Goal: Information Seeking & Learning: Check status

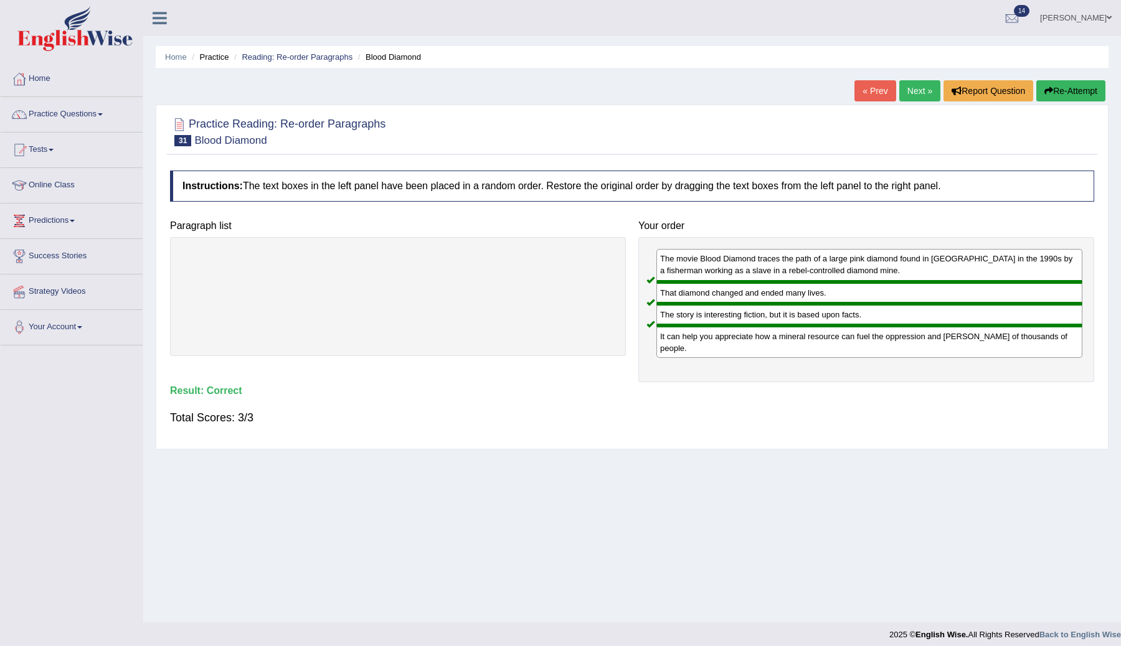
click at [902, 90] on link "Next »" at bounding box center [919, 90] width 41 height 21
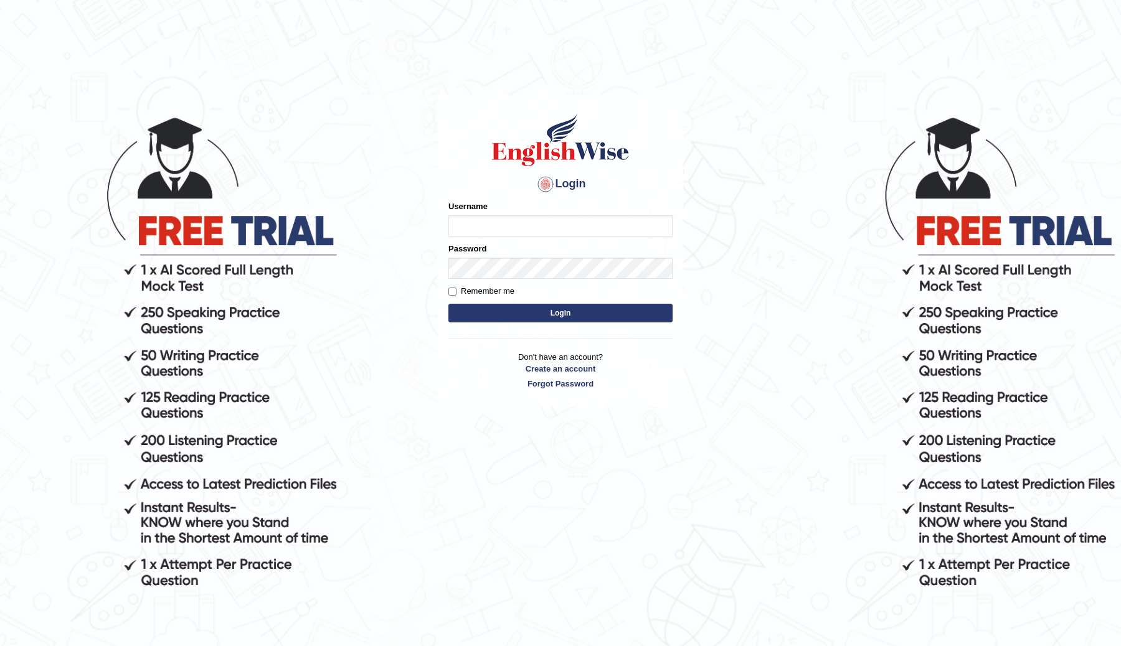
type input "ChimiZam"
click at [607, 318] on button "Login" at bounding box center [560, 313] width 224 height 19
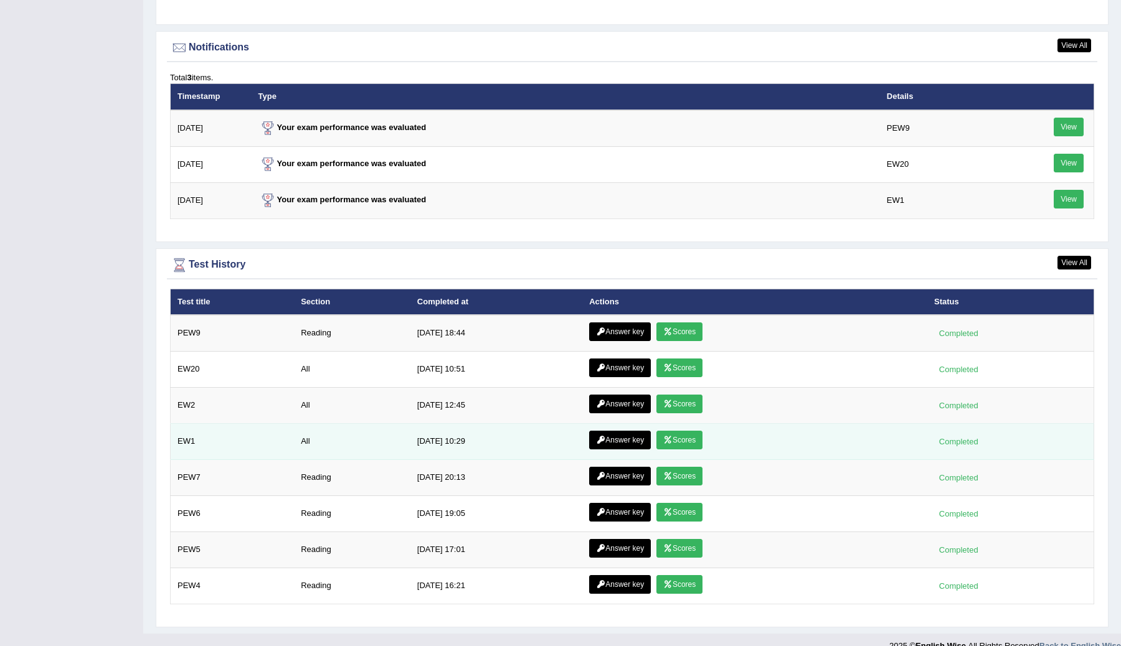
scroll to position [1593, 0]
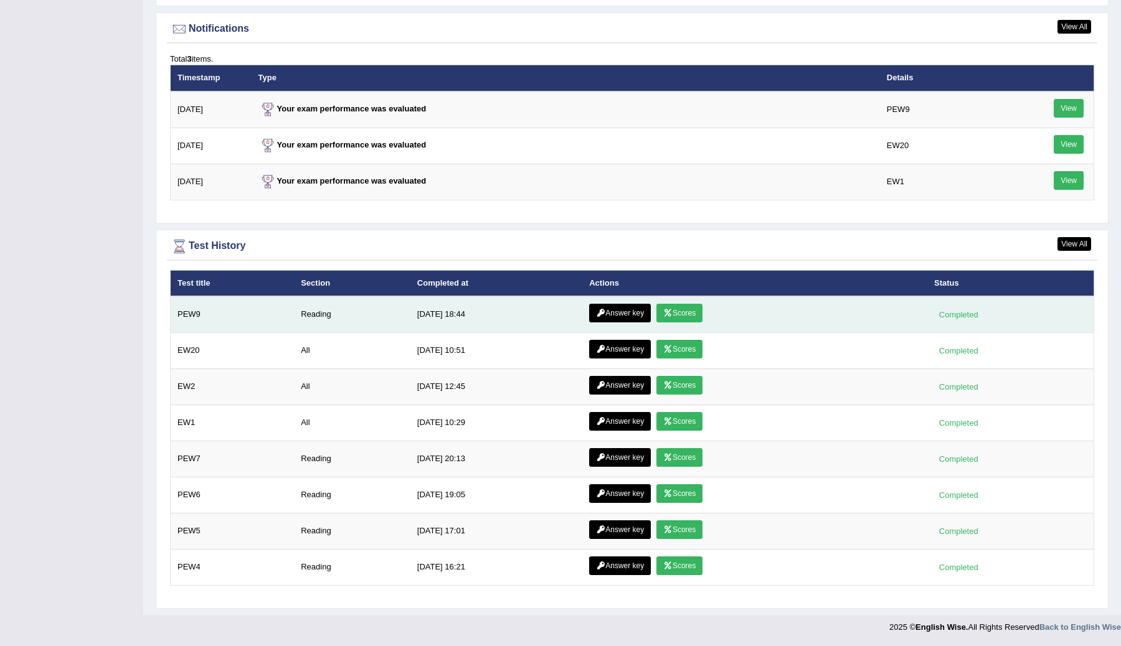
click at [633, 313] on link "Answer key" at bounding box center [620, 313] width 62 height 19
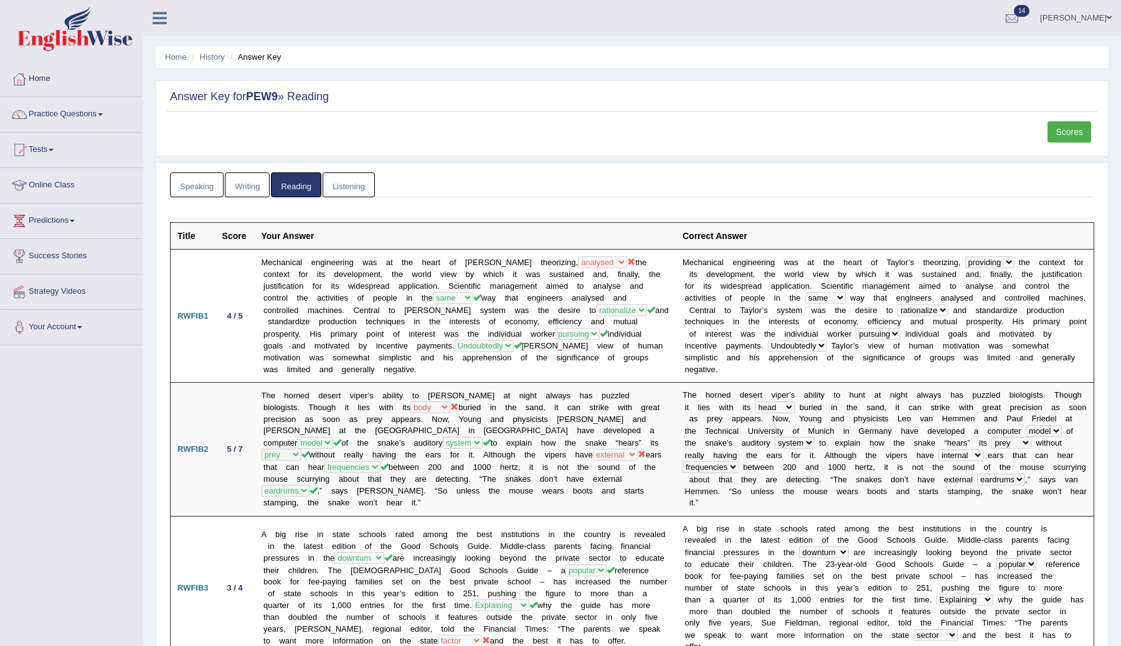
click at [296, 186] on link "Reading" at bounding box center [296, 185] width 50 height 26
click at [346, 187] on link "Listening" at bounding box center [349, 185] width 52 height 26
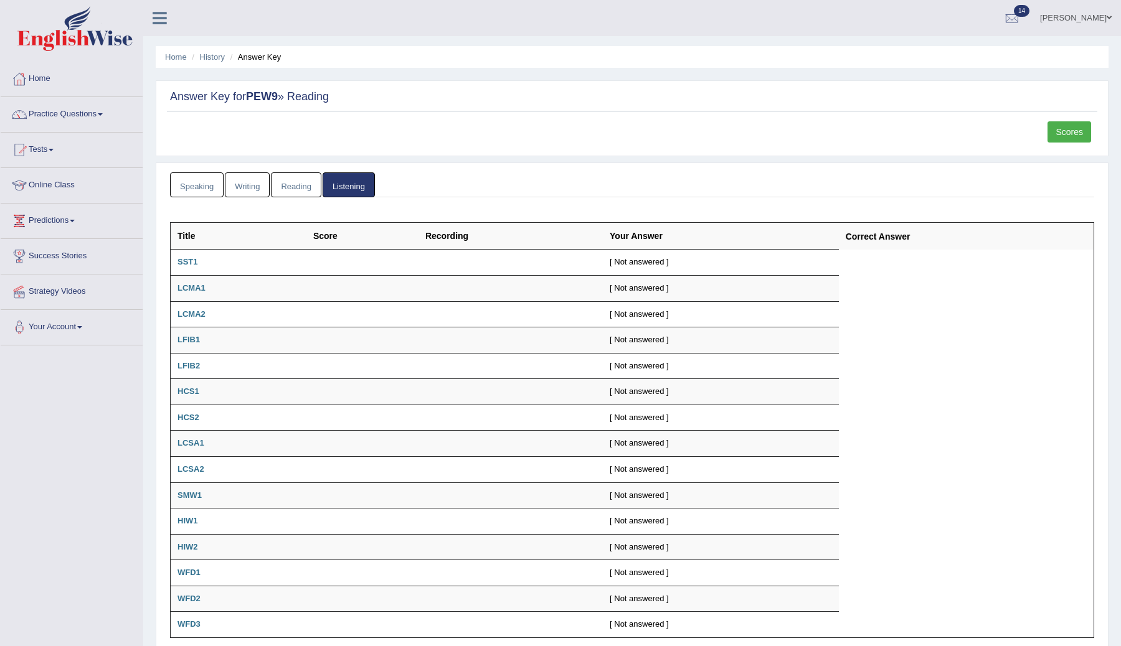
click at [301, 184] on link "Reading" at bounding box center [296, 185] width 50 height 26
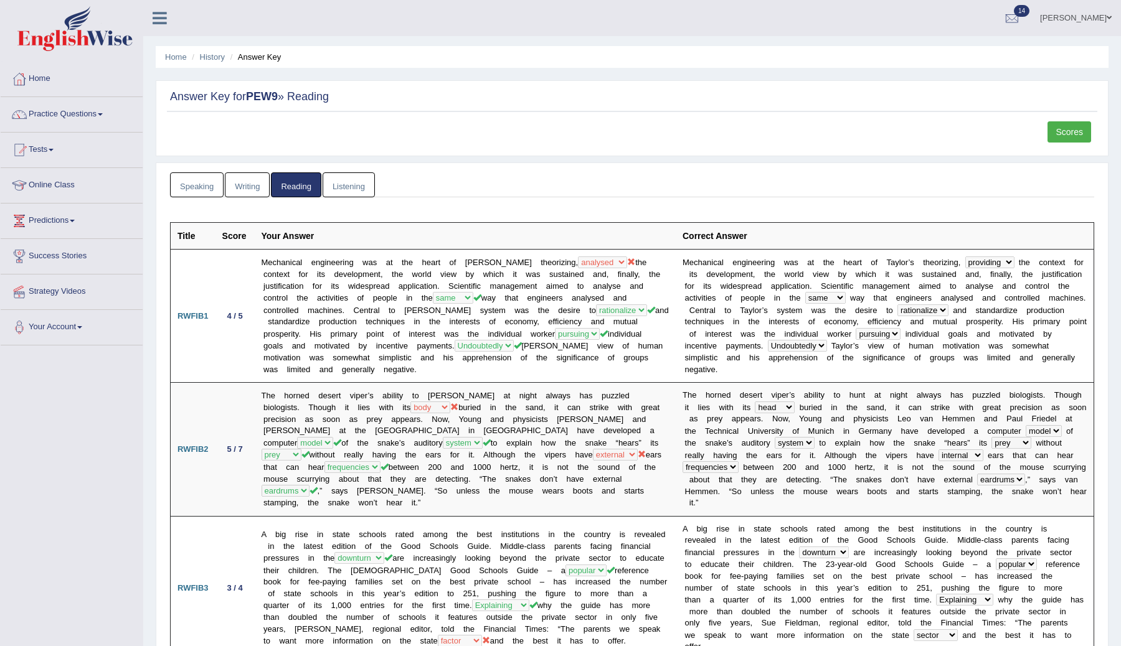
click at [1065, 131] on link "Scores" at bounding box center [1069, 131] width 44 height 21
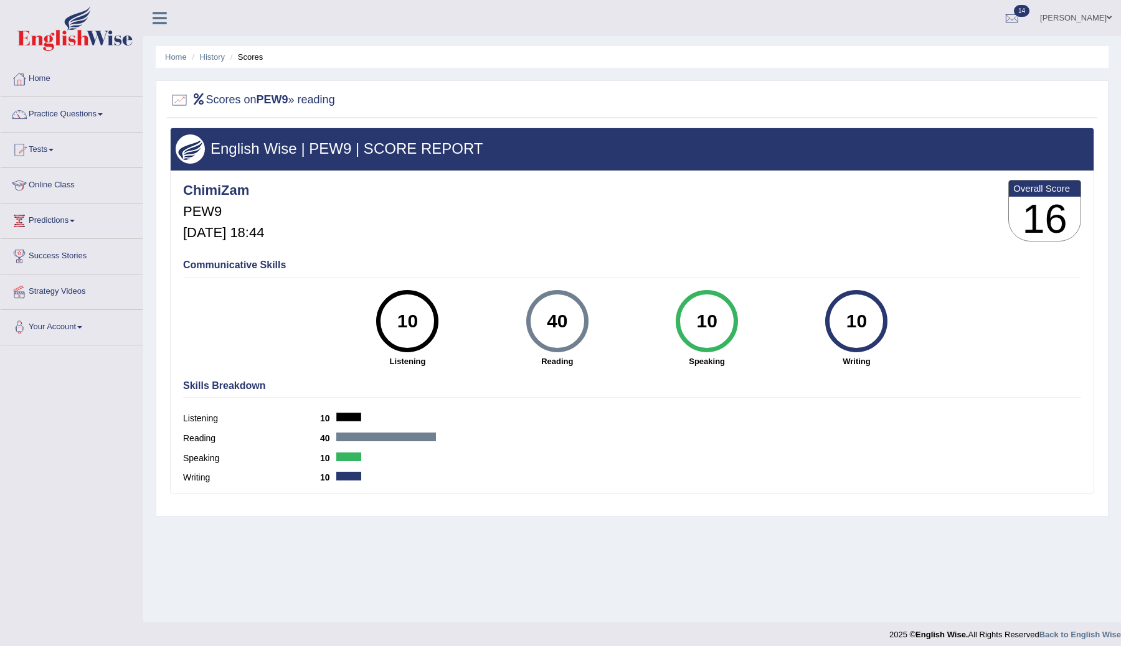
click at [102, 115] on link "Practice Questions" at bounding box center [72, 112] width 142 height 31
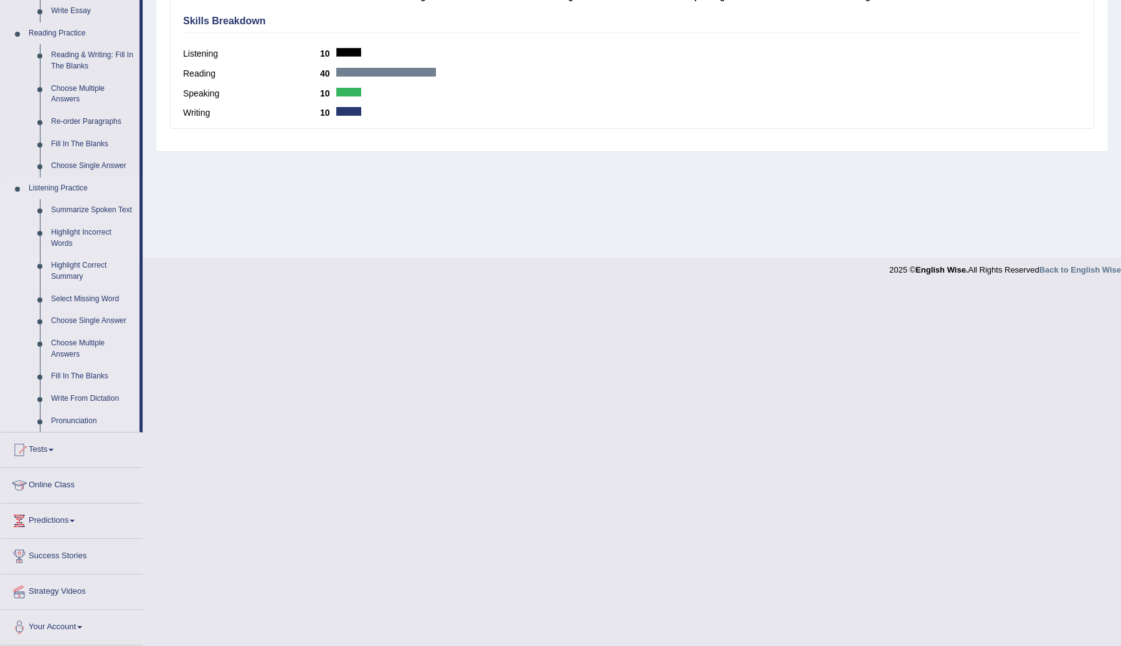
scroll to position [376, 0]
click at [95, 383] on link "Fill In The Blanks" at bounding box center [92, 377] width 94 height 22
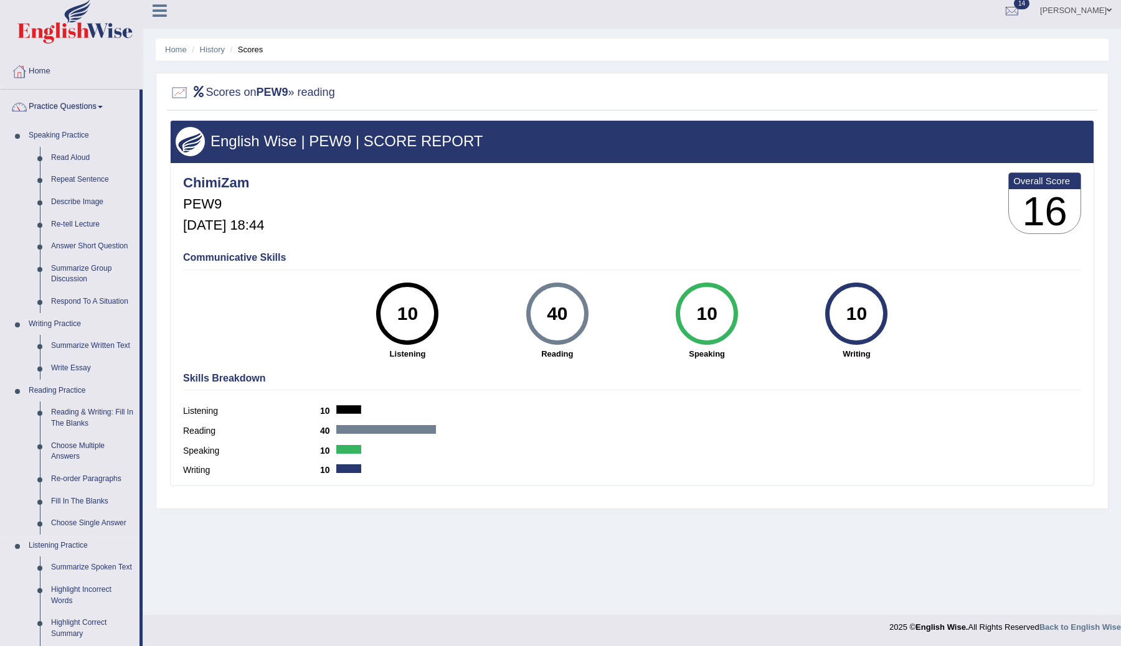
scroll to position [88, 0]
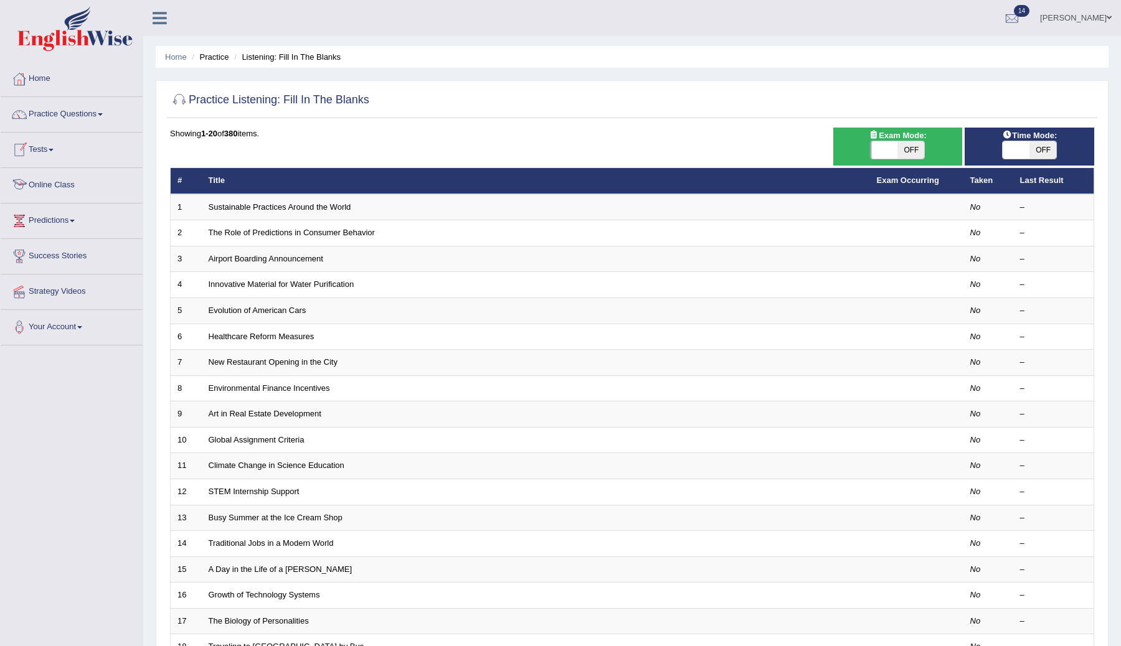
click at [56, 191] on link "Online Class" at bounding box center [72, 183] width 142 height 31
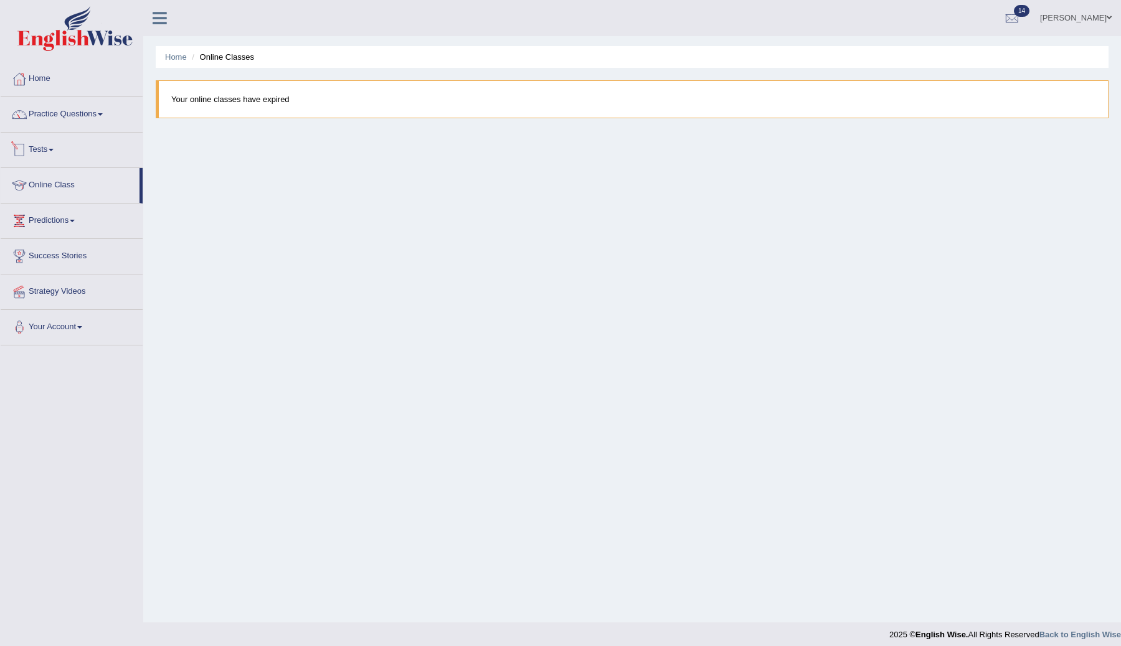
click at [50, 151] on link "Tests" at bounding box center [72, 148] width 142 height 31
click at [97, 115] on link "Practice Questions" at bounding box center [72, 112] width 142 height 31
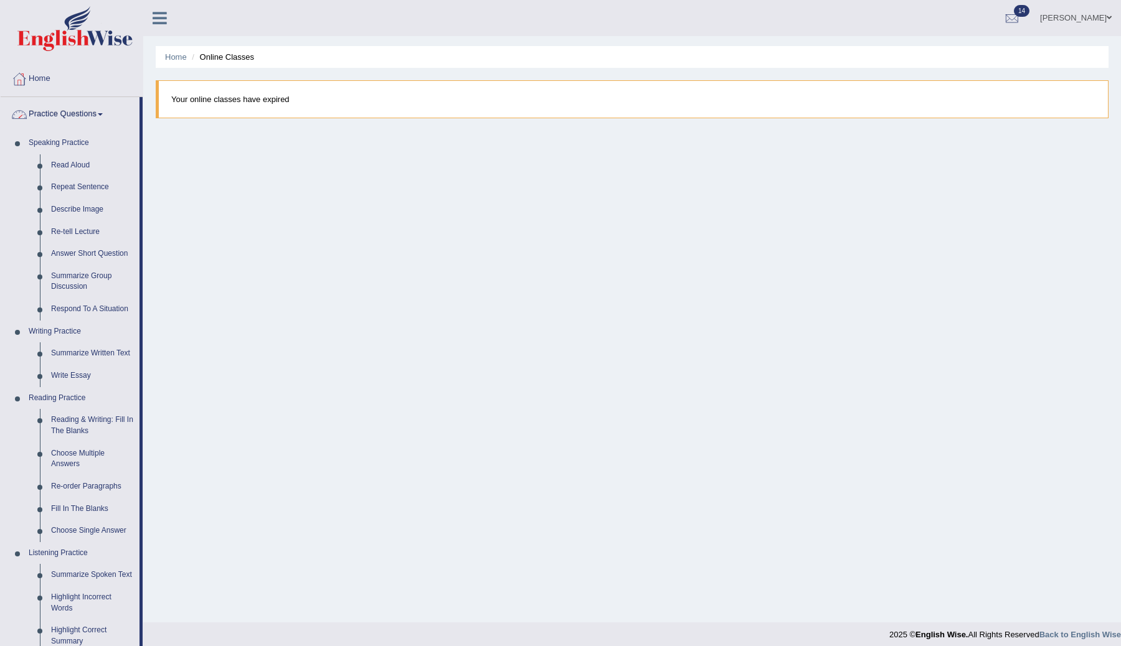
click at [96, 115] on link "Practice Questions" at bounding box center [70, 112] width 139 height 31
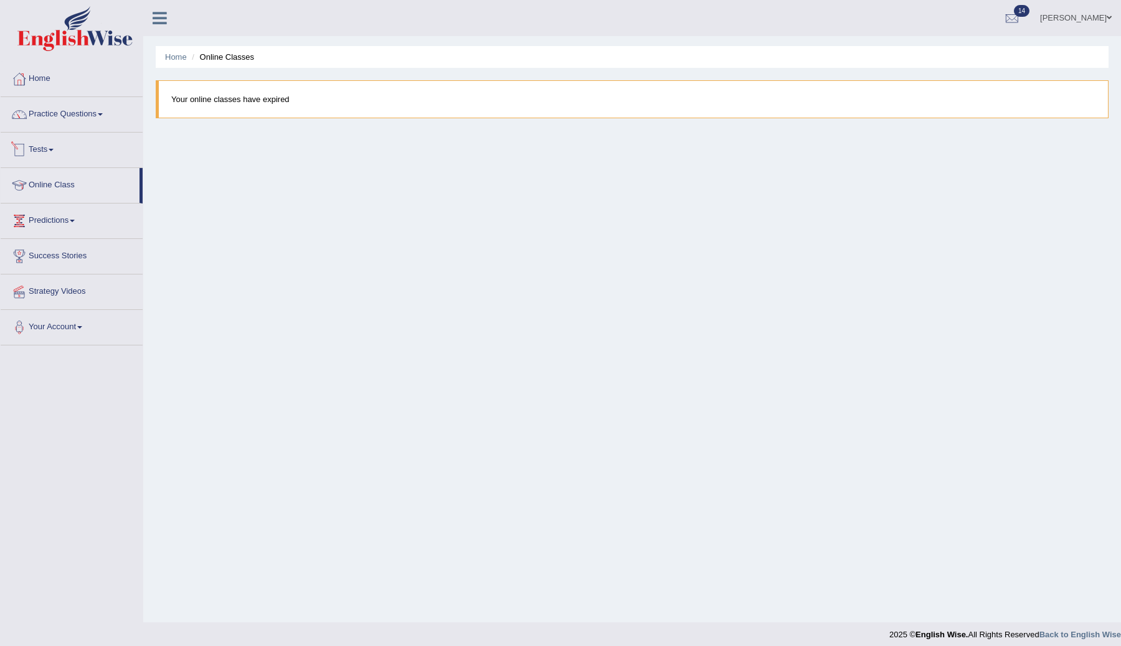
click at [34, 146] on link "Tests" at bounding box center [72, 148] width 142 height 31
click at [55, 202] on link "Take Mock Test" at bounding box center [81, 201] width 116 height 22
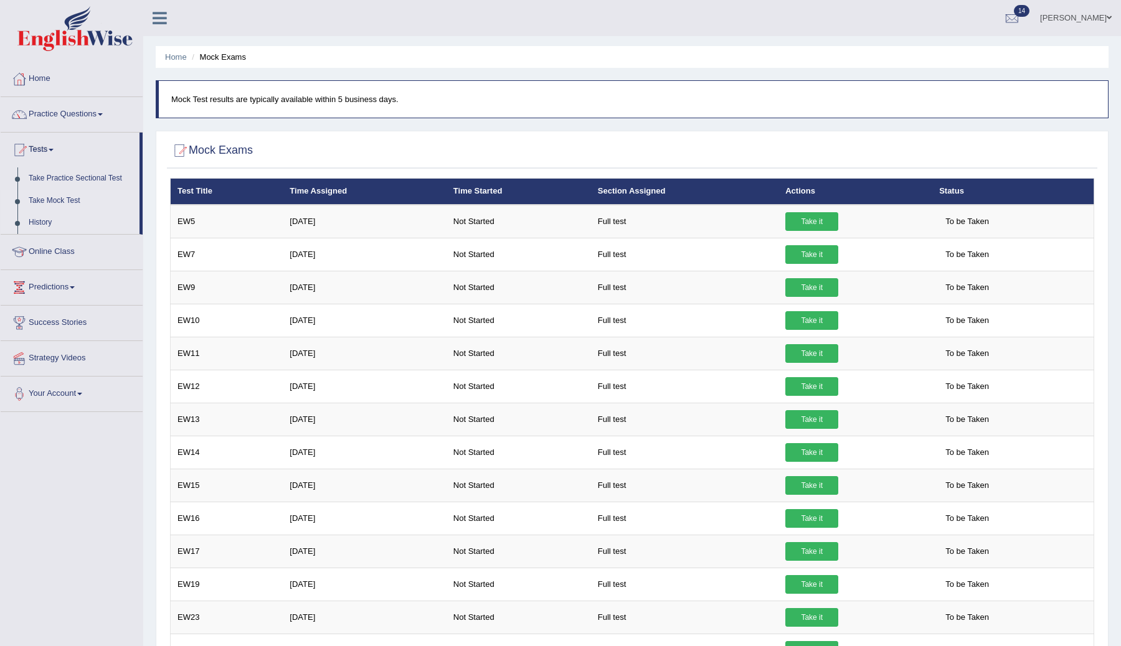
click at [37, 224] on link "History" at bounding box center [81, 223] width 116 height 22
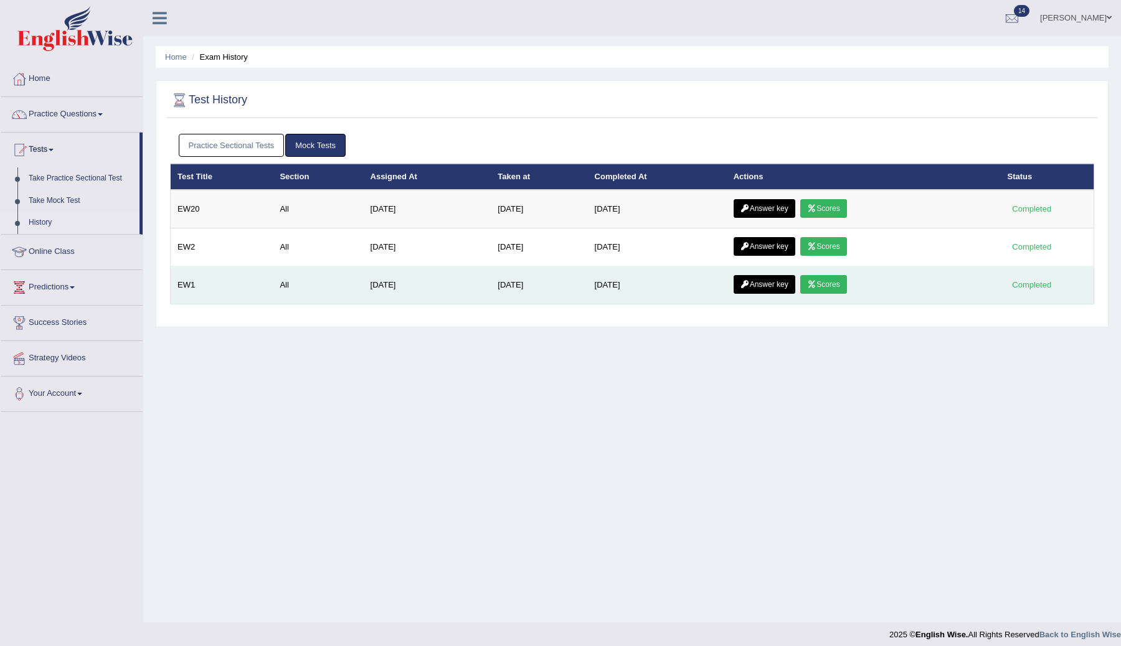
click at [826, 282] on link "Scores" at bounding box center [823, 284] width 46 height 19
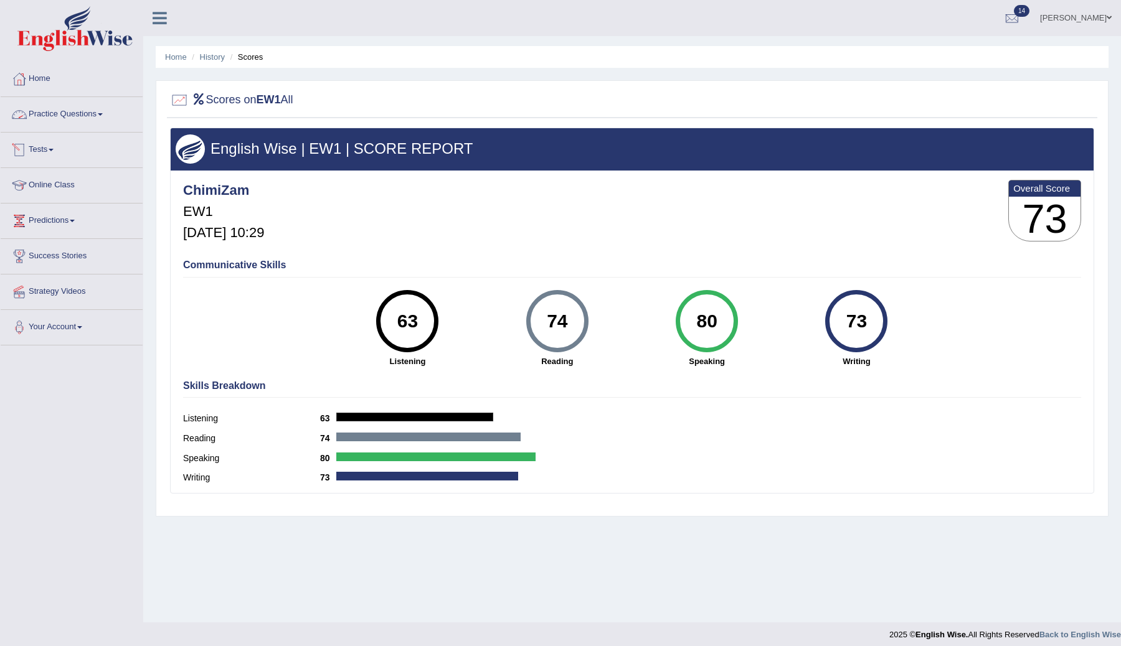
click at [67, 115] on link "Practice Questions" at bounding box center [72, 112] width 142 height 31
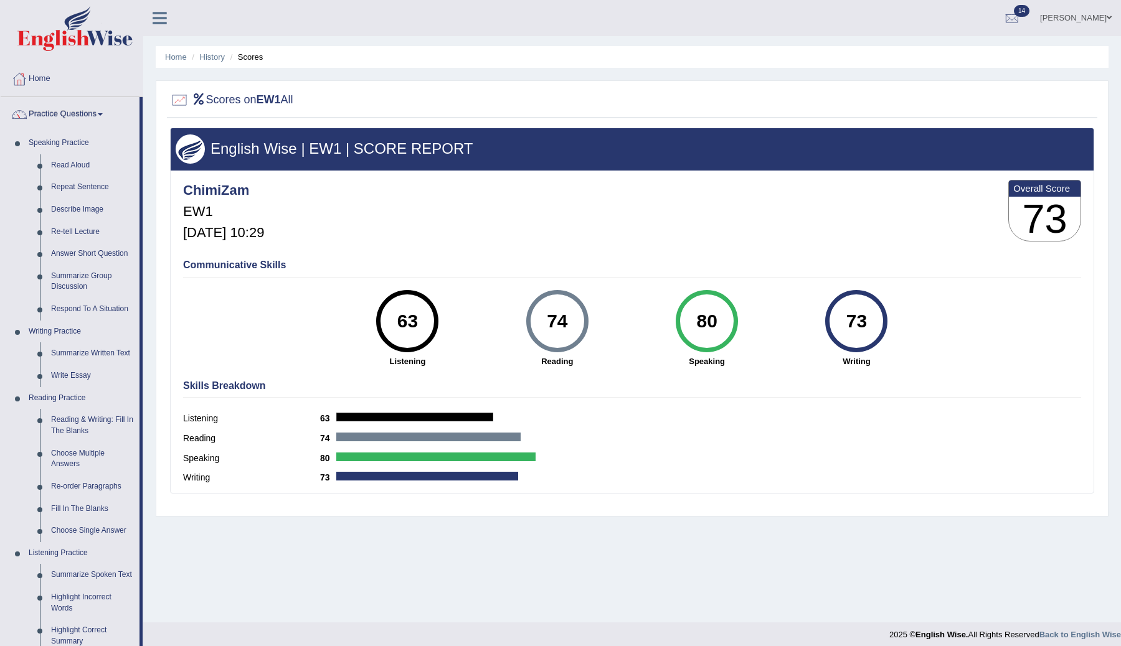
click at [67, 115] on link "Practice Questions" at bounding box center [70, 112] width 139 height 31
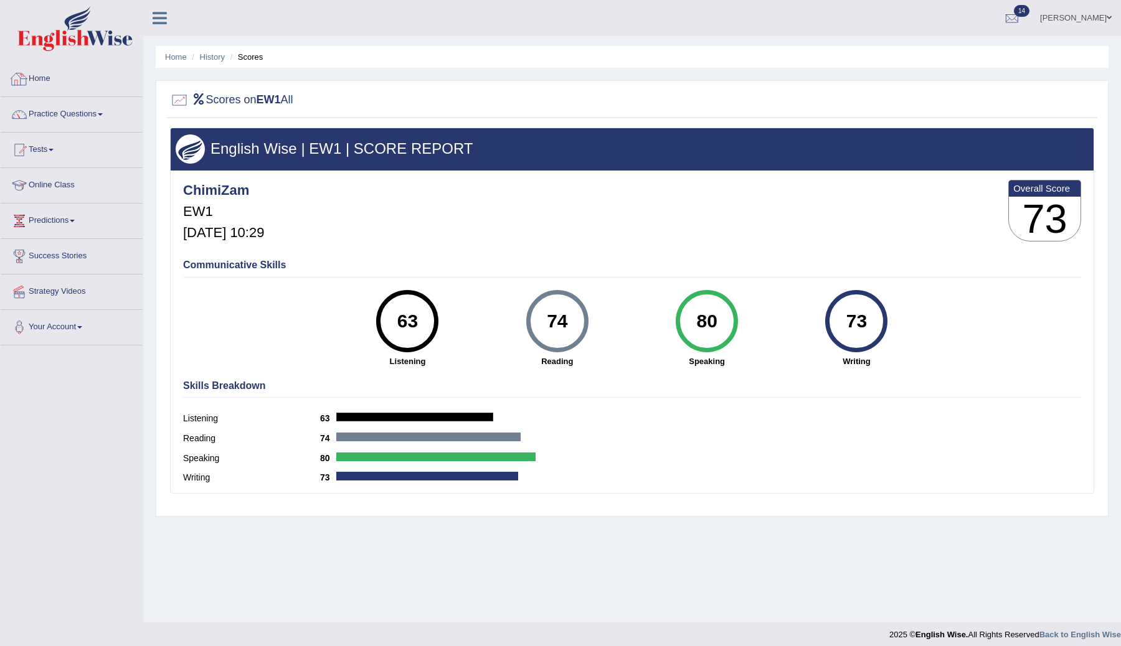
click at [22, 77] on div at bounding box center [19, 79] width 19 height 19
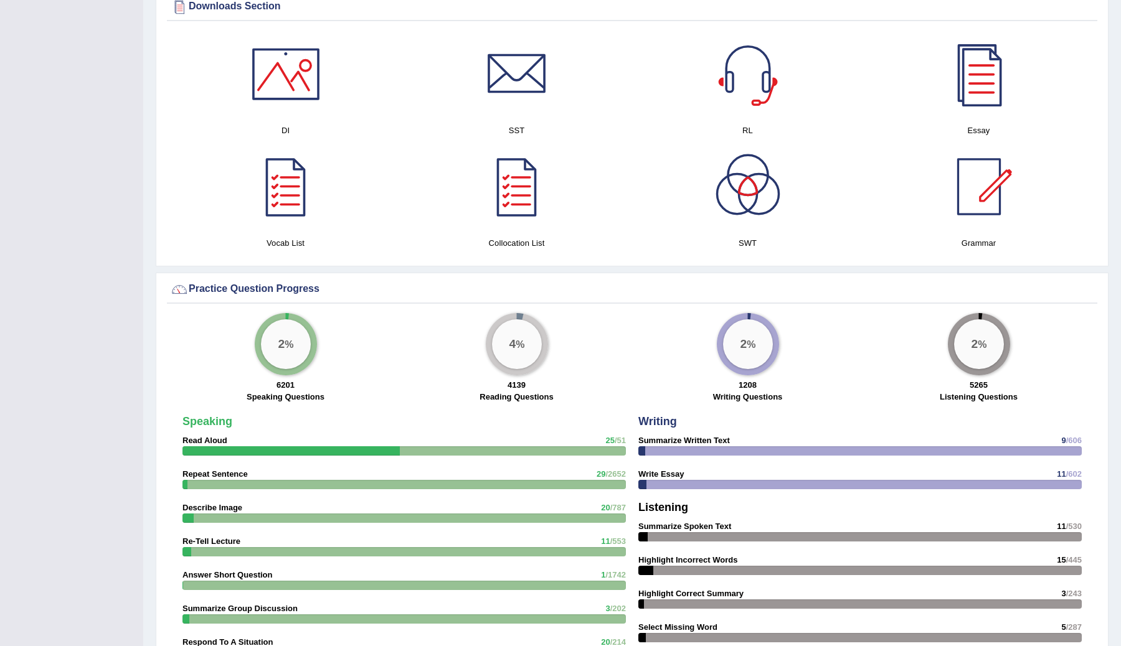
scroll to position [647, 0]
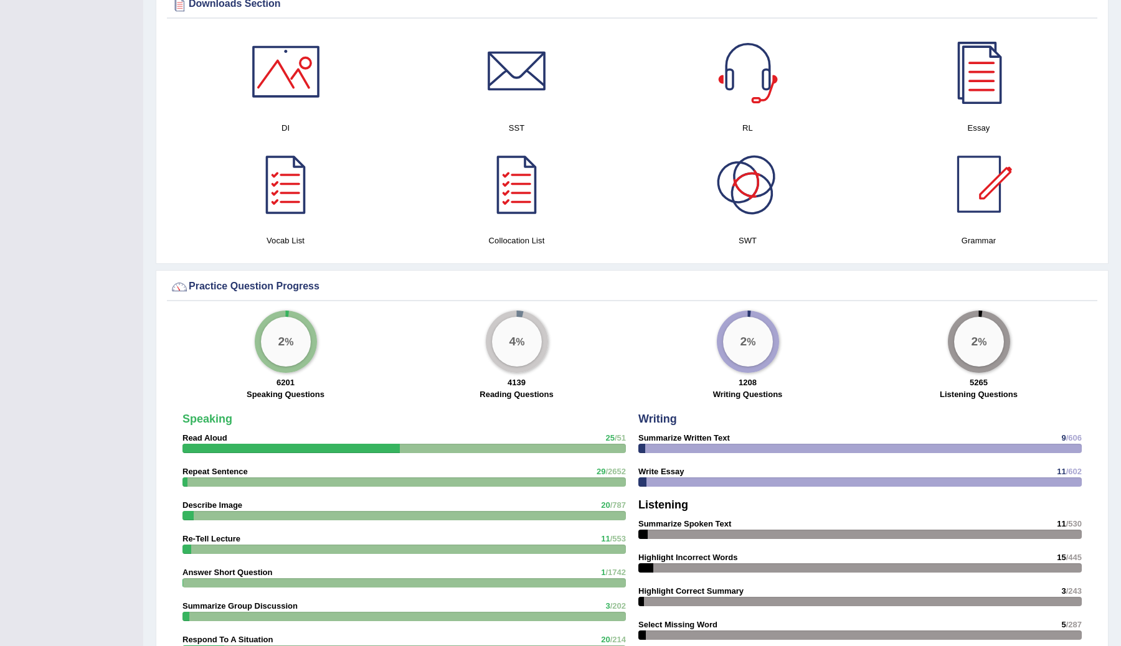
click at [733, 194] on div at bounding box center [747, 184] width 87 height 87
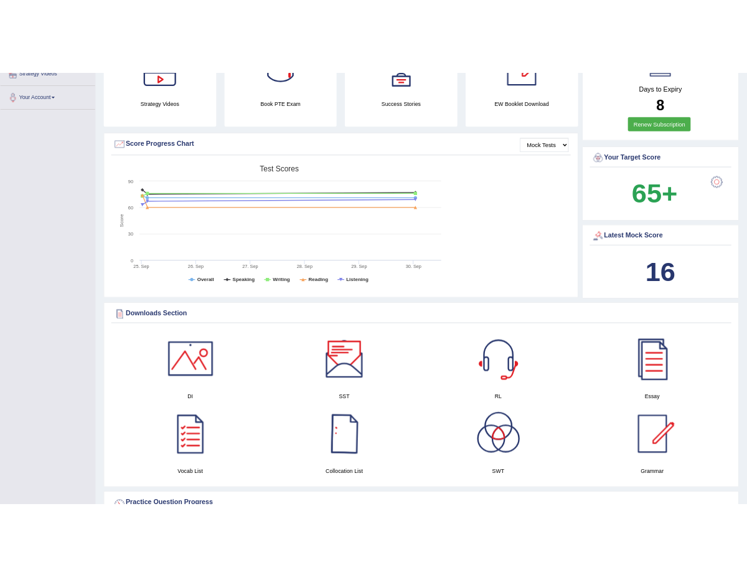
scroll to position [0, 0]
